Goal: Transaction & Acquisition: Purchase product/service

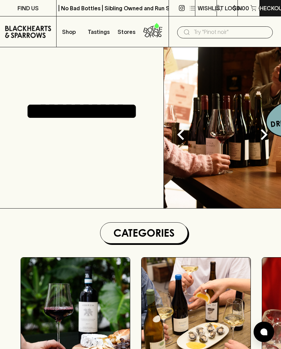
click at [201, 34] on input "text" at bounding box center [231, 32] width 74 height 11
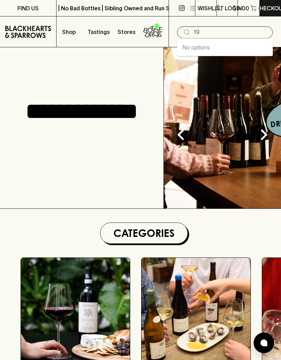
type input "1"
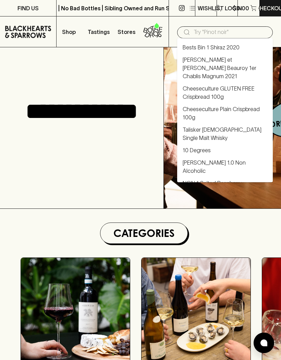
click at [150, 176] on div "**********" at bounding box center [82, 127] width 164 height 161
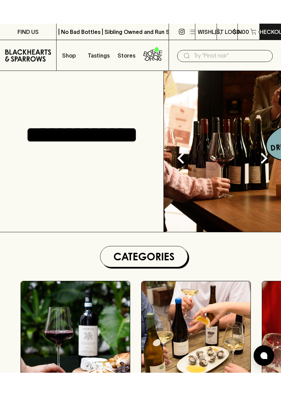
scroll to position [83, 0]
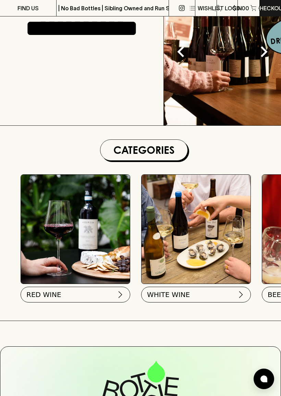
click at [110, 301] on button "RED WINE" at bounding box center [76, 295] width 110 height 16
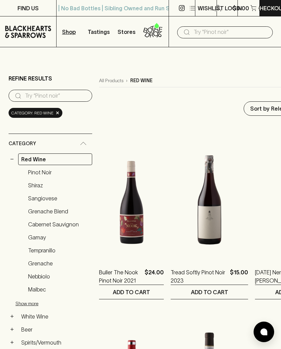
click at [41, 188] on link "Shiraz" at bounding box center [58, 186] width 67 height 12
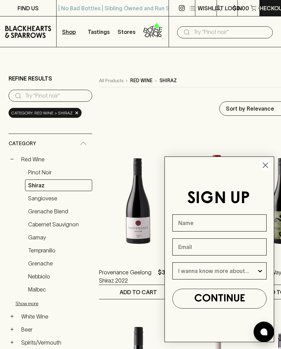
click at [270, 166] on circle "Close dialog" at bounding box center [265, 165] width 11 height 11
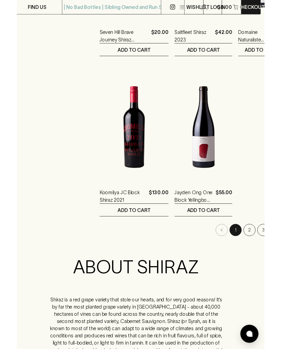
scroll to position [1145, 5]
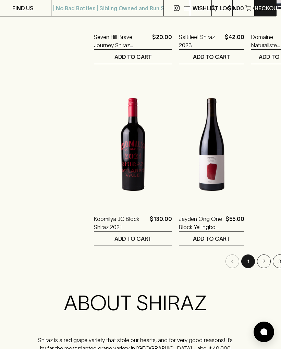
click at [257, 261] on button "2" at bounding box center [264, 262] width 14 height 14
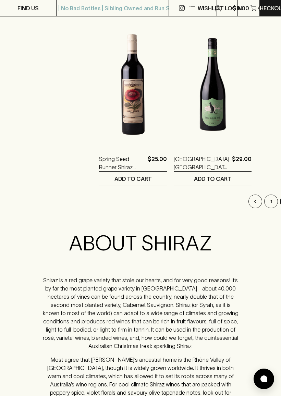
scroll to position [1260, 0]
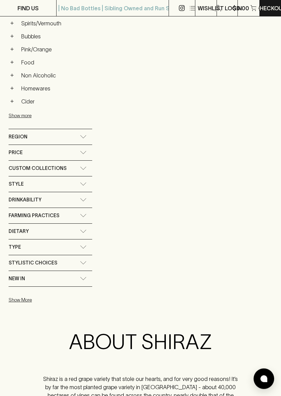
scroll to position [319, 0]
click at [80, 168] on icon at bounding box center [83, 168] width 7 height 3
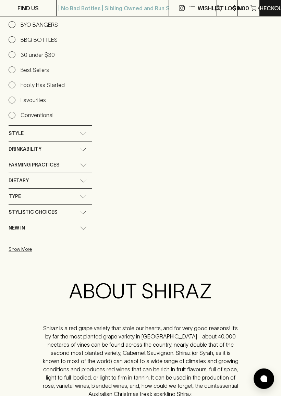
scroll to position [599, 0]
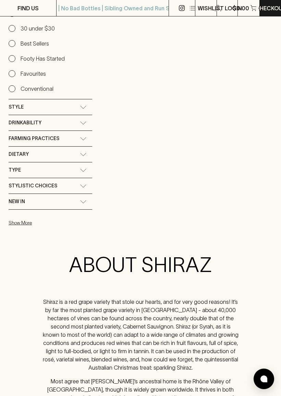
click at [77, 106] on div "Style" at bounding box center [44, 107] width 71 height 9
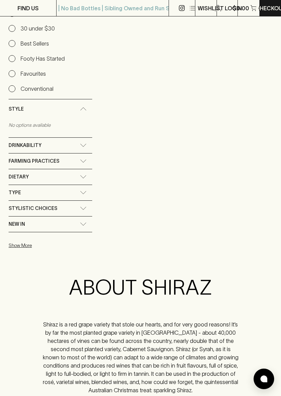
click at [87, 160] on div "Farming Practices" at bounding box center [51, 161] width 84 height 15
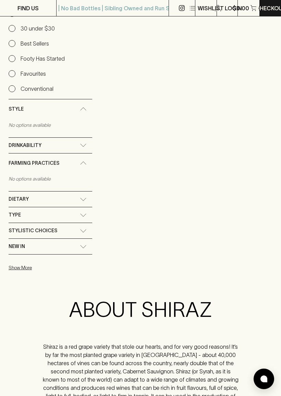
click at [90, 196] on div "Dietary" at bounding box center [51, 199] width 84 height 15
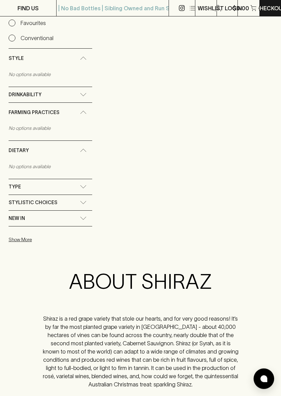
scroll to position [667, 0]
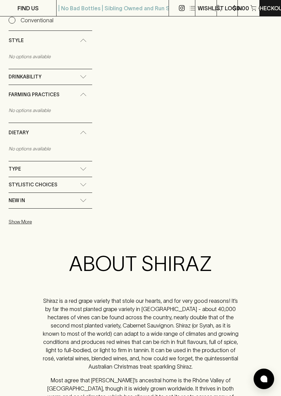
click at [85, 168] on icon at bounding box center [83, 168] width 7 height 3
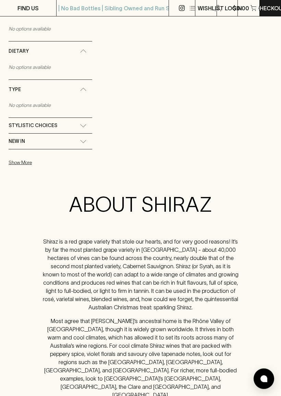
scroll to position [750, 0]
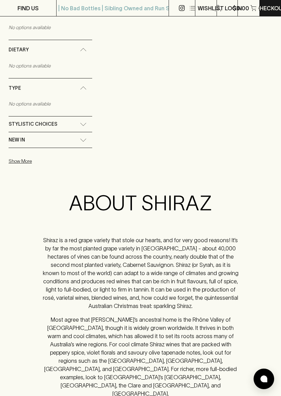
click at [87, 122] on div "Stylistic Choices" at bounding box center [51, 124] width 84 height 15
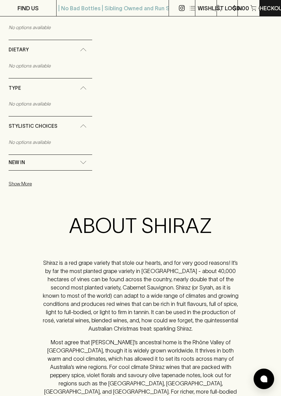
click at [92, 159] on div "New In" at bounding box center [51, 162] width 84 height 15
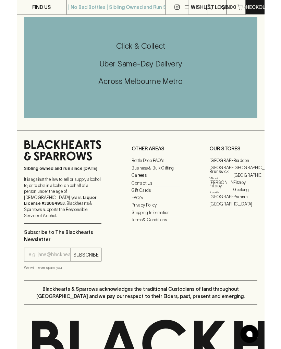
scroll to position [1274, 0]
